Goal: Find specific page/section: Find specific page/section

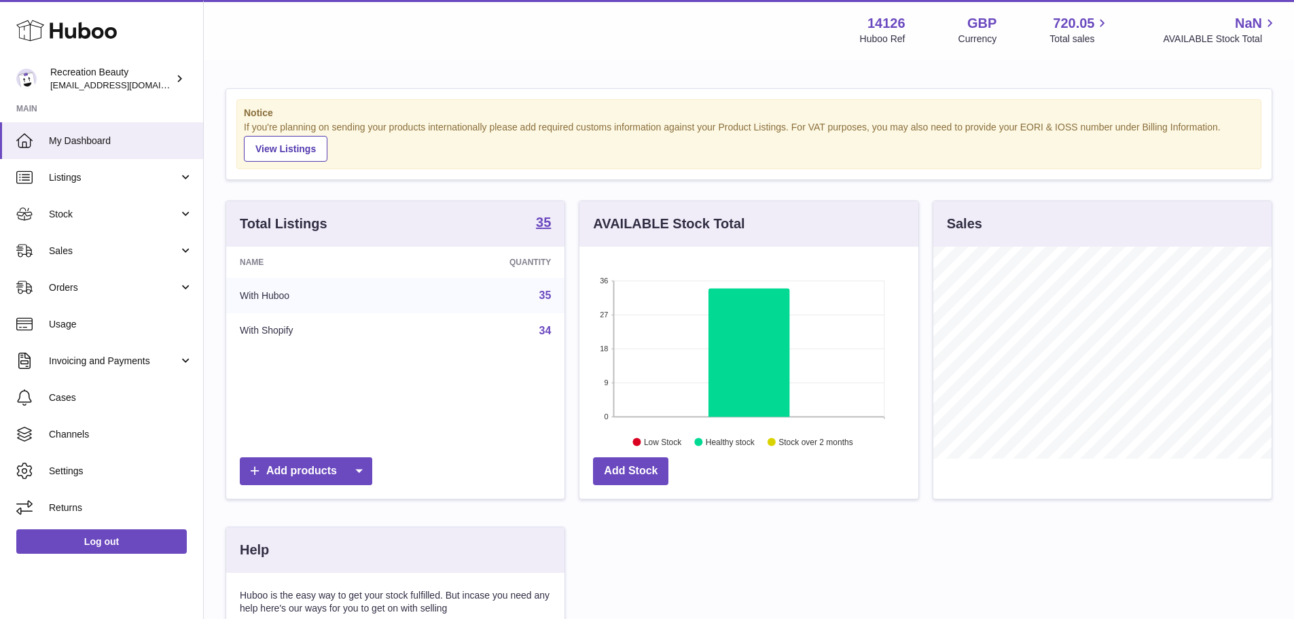
scroll to position [212, 339]
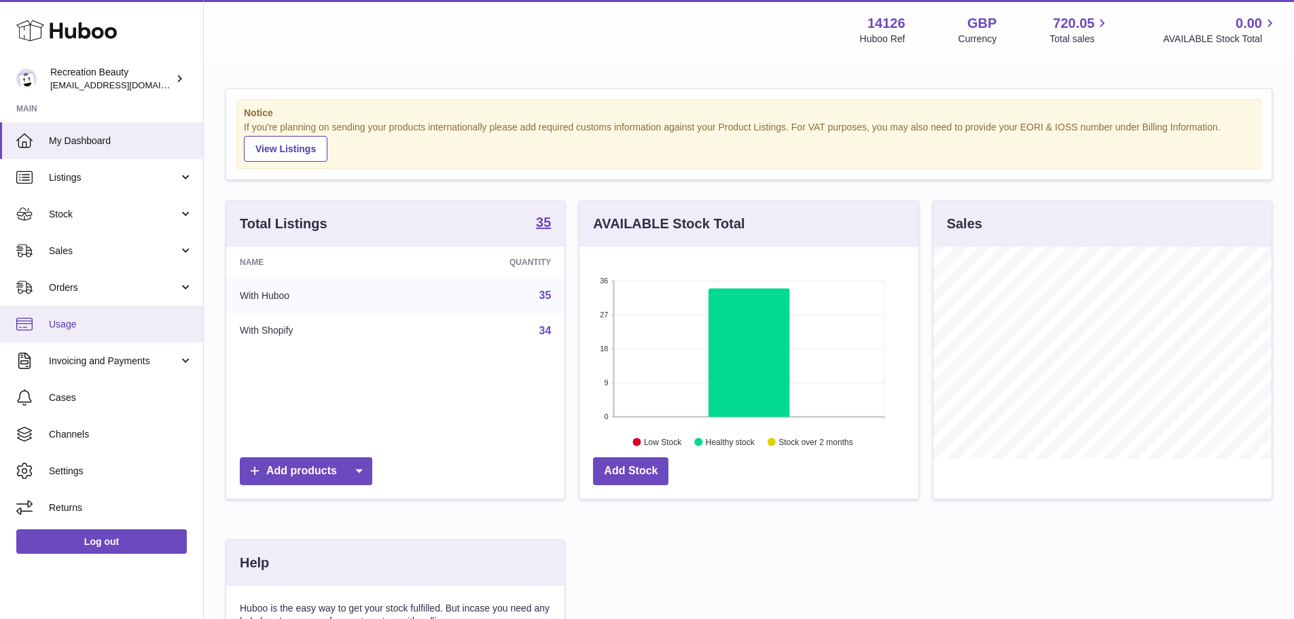
click at [74, 314] on link "Usage" at bounding box center [101, 324] width 203 height 37
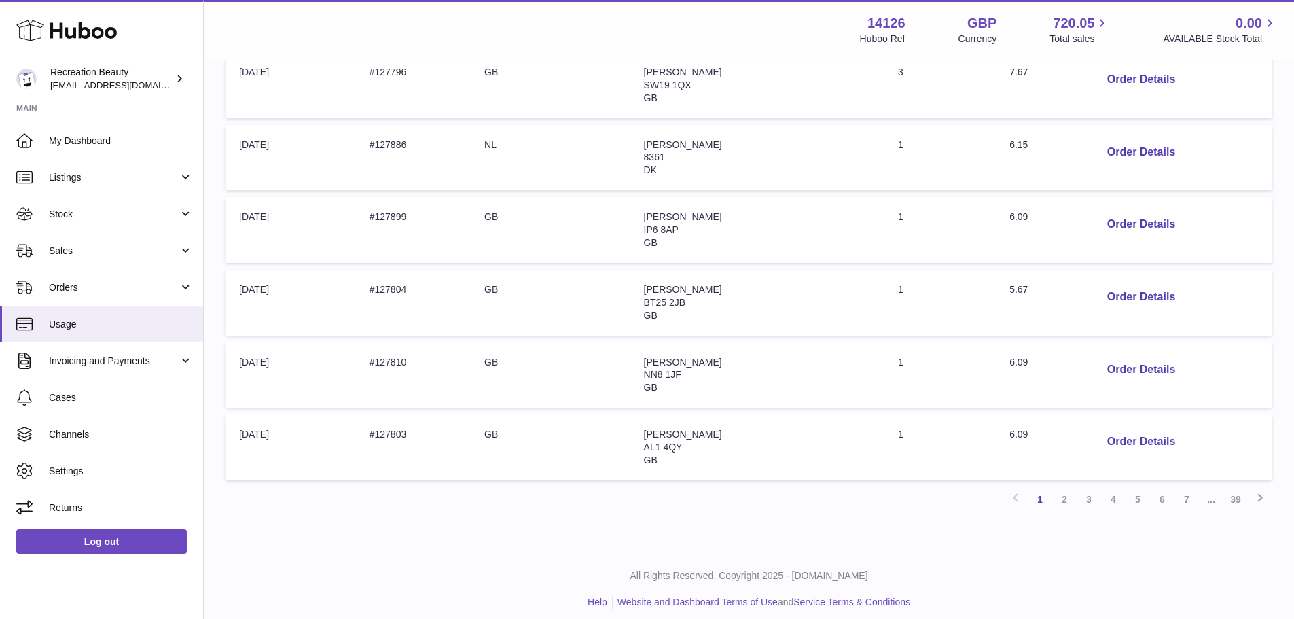
scroll to position [572, 0]
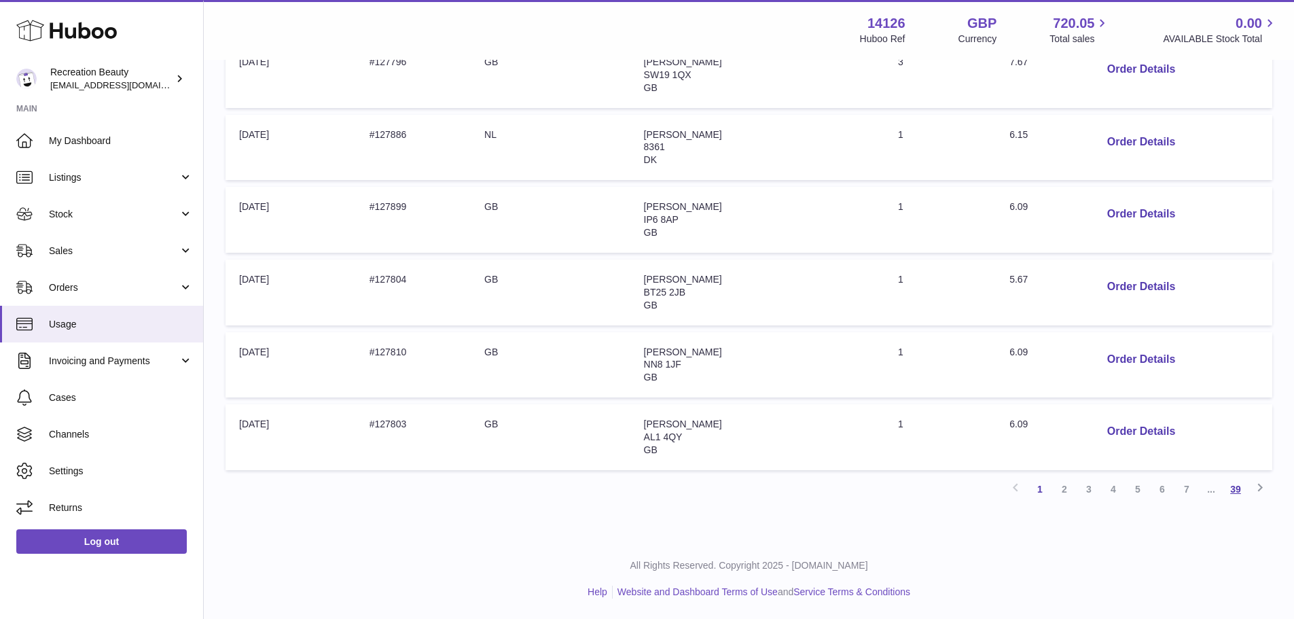
click at [1240, 489] on link "39" at bounding box center [1235, 489] width 24 height 24
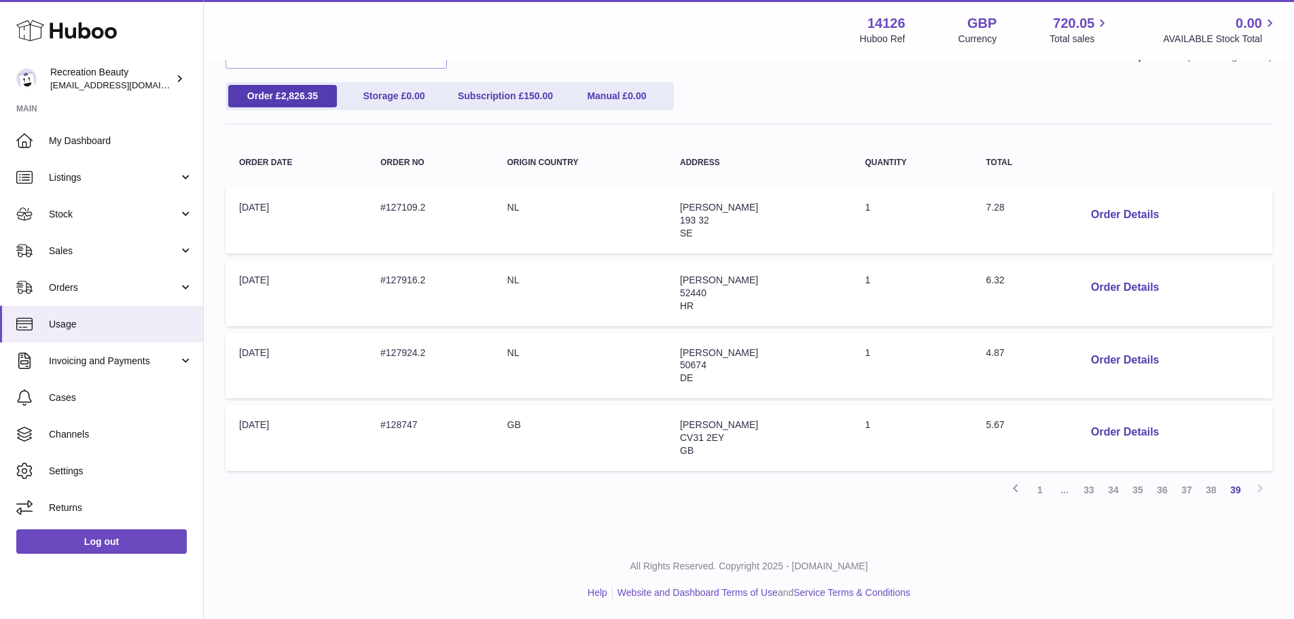
scroll to position [138, 0]
